Goal: Navigation & Orientation: Find specific page/section

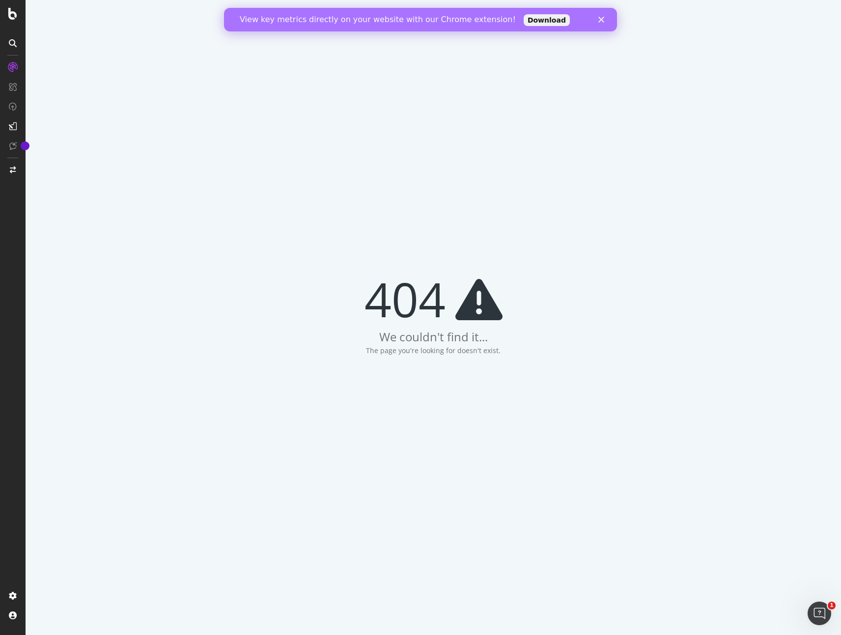
click at [338, 90] on div "404 We couldn't find it... The page you're looking for doesn't exist." at bounding box center [434, 317] width 816 height 635
click at [598, 16] on div "View key metrics directly on your website with our Chrome extension! Download" at bounding box center [420, 20] width 393 height 16
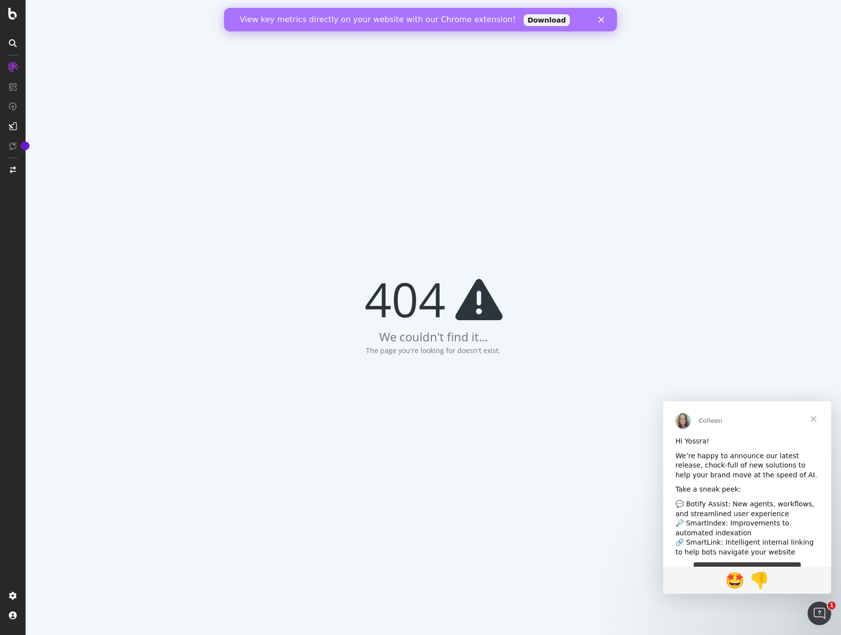
click at [12, 68] on icon at bounding box center [13, 67] width 10 height 10
click at [816, 416] on span "Fermer" at bounding box center [813, 418] width 35 height 35
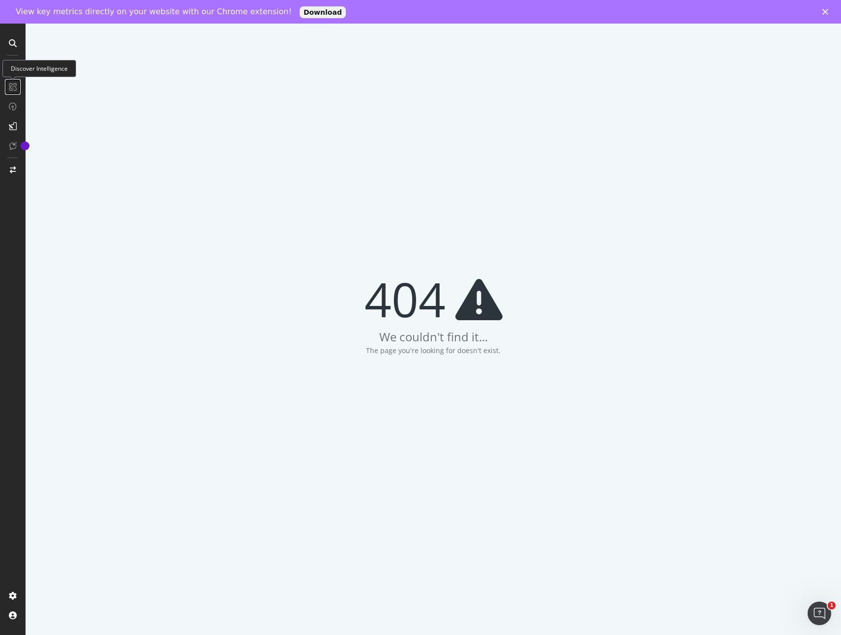
click at [11, 87] on icon at bounding box center [13, 87] width 8 height 8
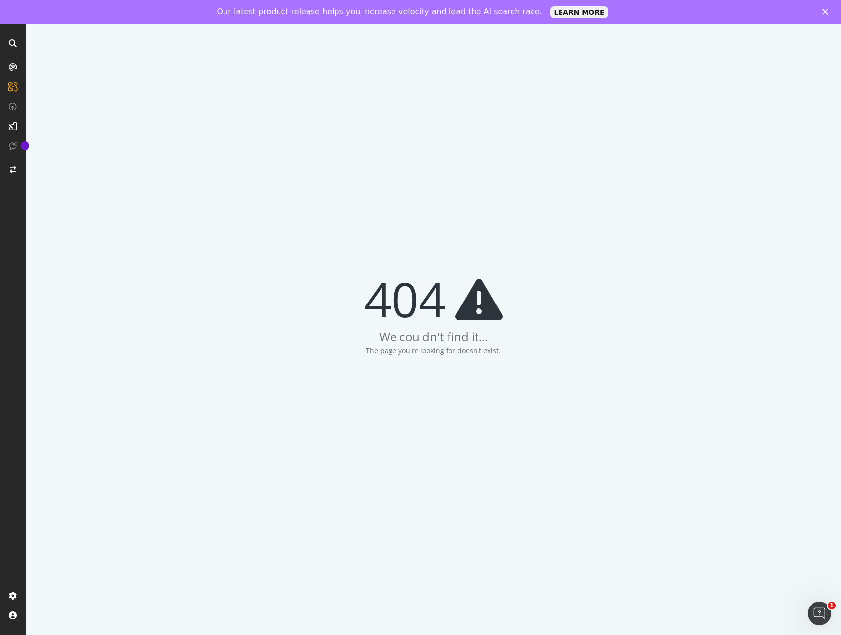
click at [14, 41] on icon at bounding box center [13, 43] width 8 height 8
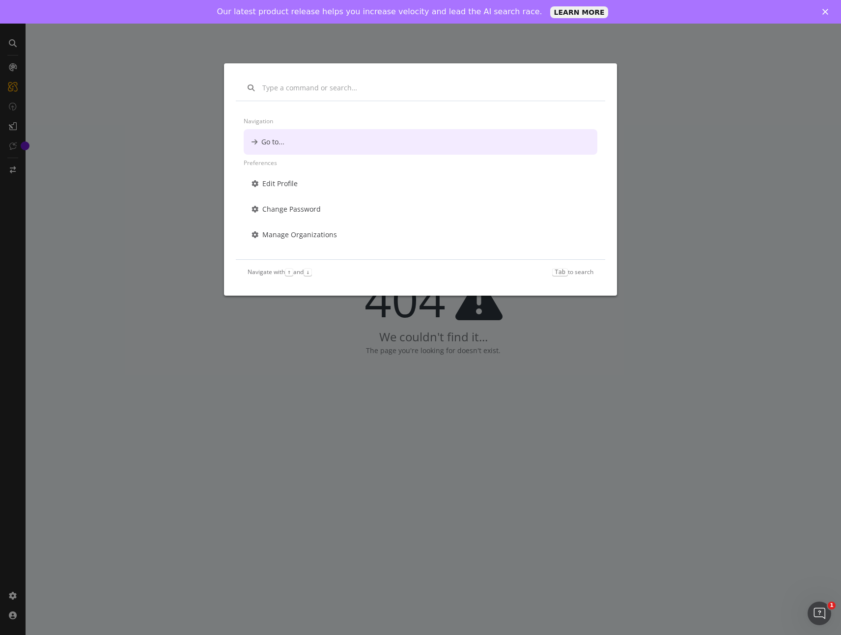
click at [277, 151] on div "Go to..." at bounding box center [421, 142] width 354 height 26
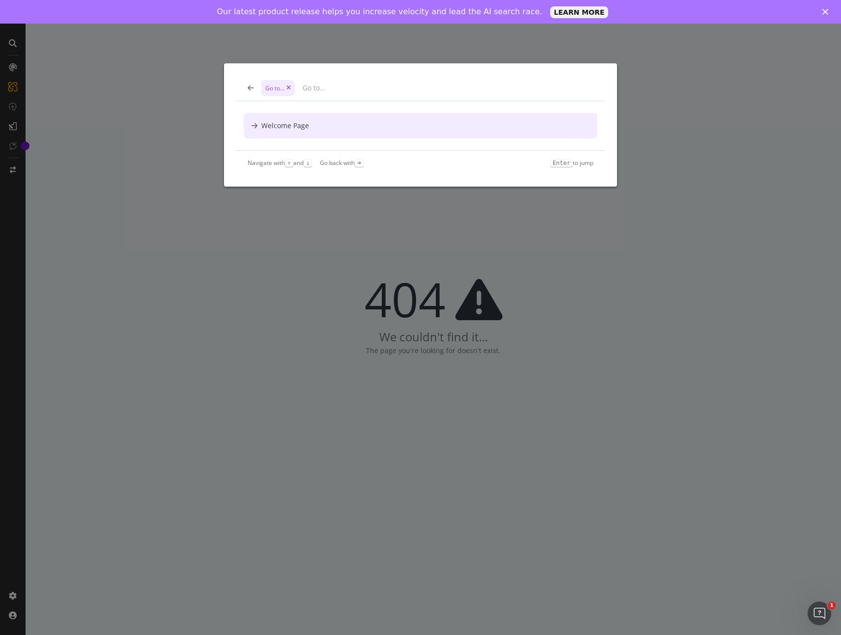
click at [285, 126] on div "Welcome Page" at bounding box center [285, 126] width 48 height 10
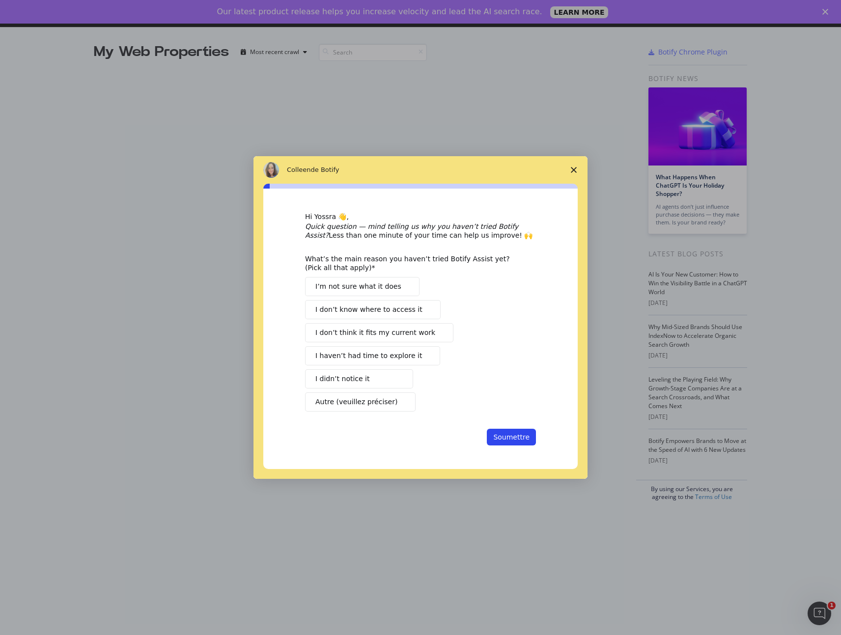
click at [575, 173] on span "Fermer l'enquête" at bounding box center [574, 170] width 28 height 28
